Goal: Task Accomplishment & Management: Complete application form

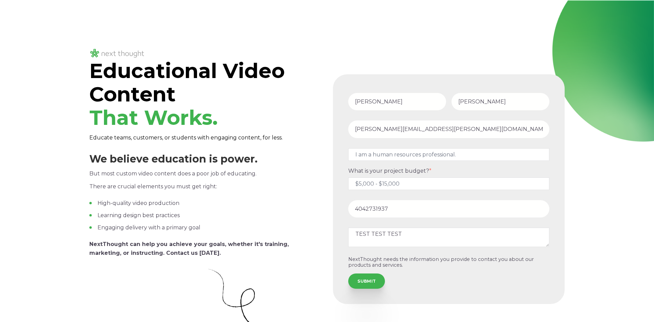
select select "persona_5"
select select "$5,000 - $15,000"
select select "persona_5"
select select "$5,000 - $15,000"
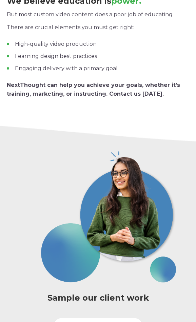
scroll to position [357, 0]
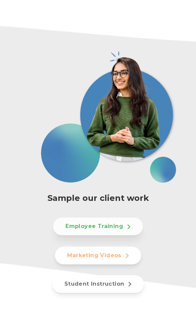
click at [102, 228] on link "Employee Training" at bounding box center [98, 227] width 90 height 18
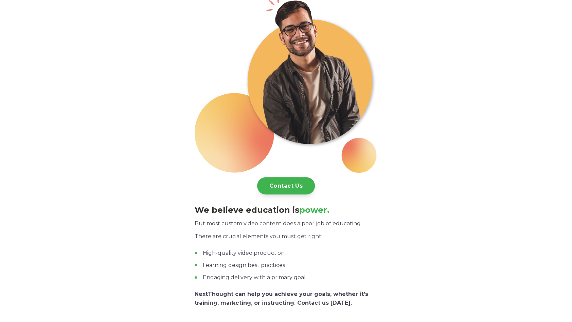
scroll to position [0, 0]
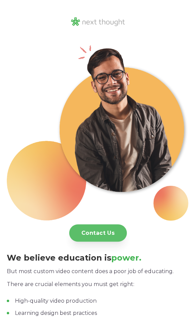
click at [90, 234] on link "Contact Us" at bounding box center [98, 233] width 58 height 17
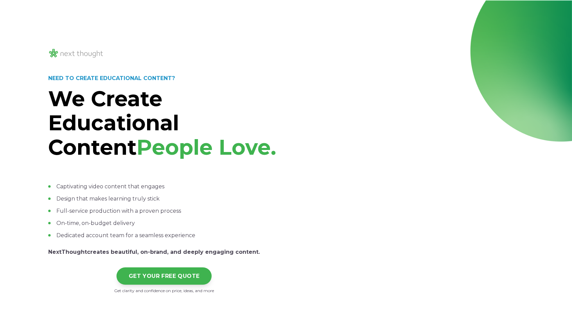
select select "persona_5"
select select "$5,000 - $15,000"
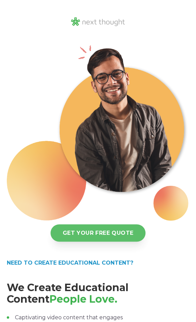
click at [90, 233] on link "GET YOUR FREE QUOTE" at bounding box center [98, 233] width 95 height 17
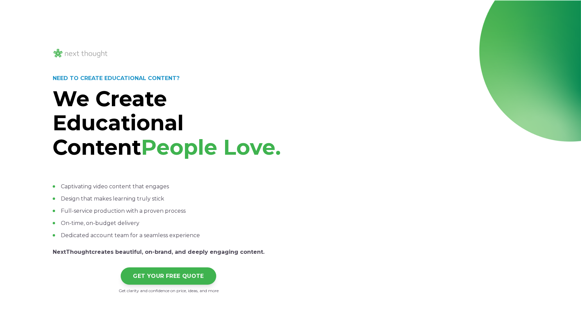
select select "persona_5"
select select "$5,000 - $15,000"
select select "persona_5"
select select "$5,000 - $15,000"
click at [175, 33] on div "NEED TO CREATE EDUCATIONAL CONTENT? We Create Educational Content People Love. …" at bounding box center [290, 175] width 581 height 350
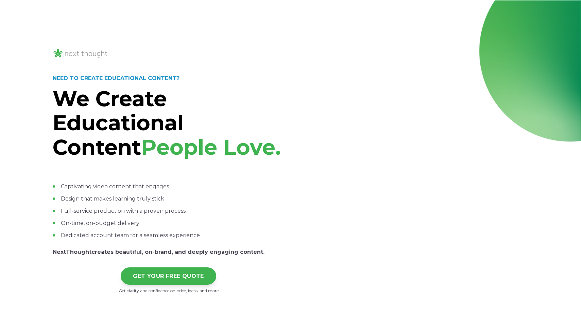
select select "persona_5"
select select "$5,000 - $15,000"
select select "persona_5"
select select "$5,000 - $15,000"
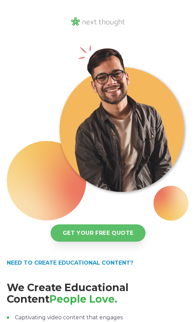
click at [99, 236] on link "GET YOUR FREE QUOTE" at bounding box center [98, 233] width 95 height 17
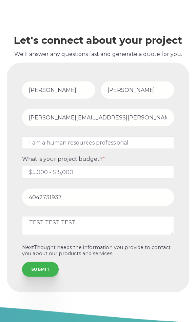
scroll to position [4943, 0]
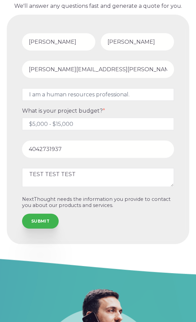
click at [192, 9] on div "Let's connect about your project We'll answer any questions fast and generate a…" at bounding box center [98, 109] width 196 height 302
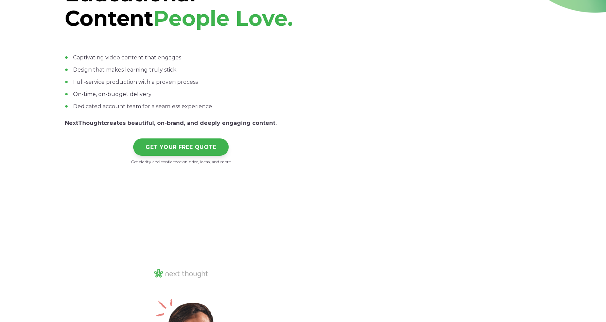
scroll to position [0, 0]
